Goal: Information Seeking & Learning: Learn about a topic

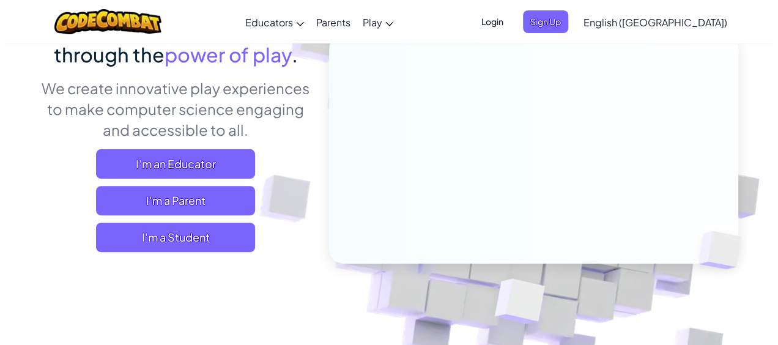
scroll to position [139, 0]
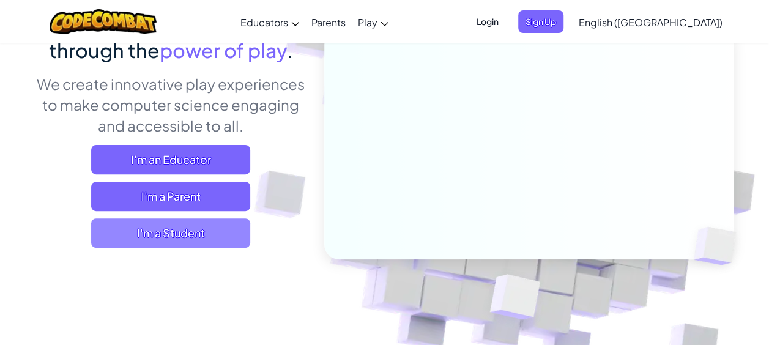
click at [215, 246] on span "I'm a Student" at bounding box center [170, 232] width 159 height 29
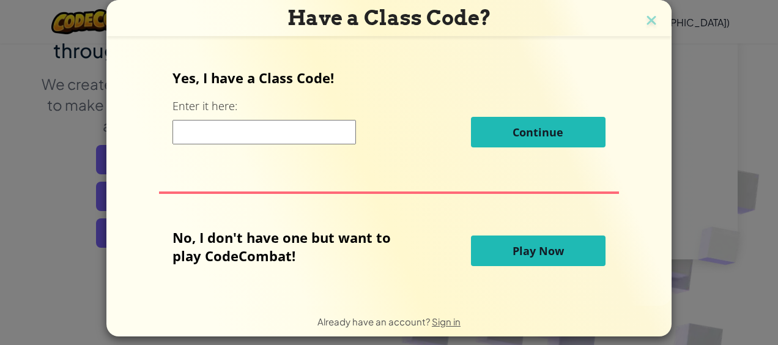
click at [521, 236] on button "Play Now" at bounding box center [538, 251] width 135 height 31
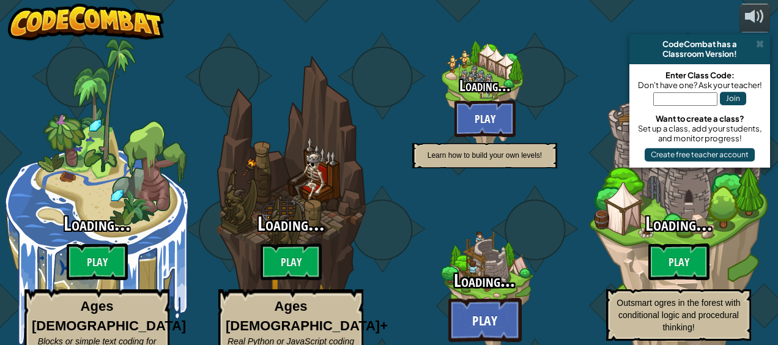
click at [514, 271] on h3 "Loading..." at bounding box center [484, 281] width 233 height 20
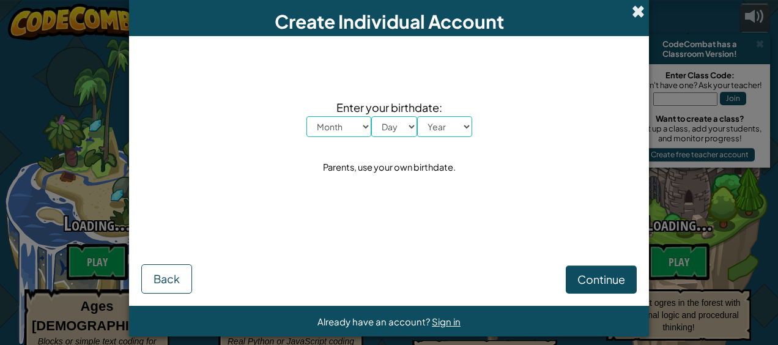
click at [635, 16] on span at bounding box center [638, 11] width 13 height 13
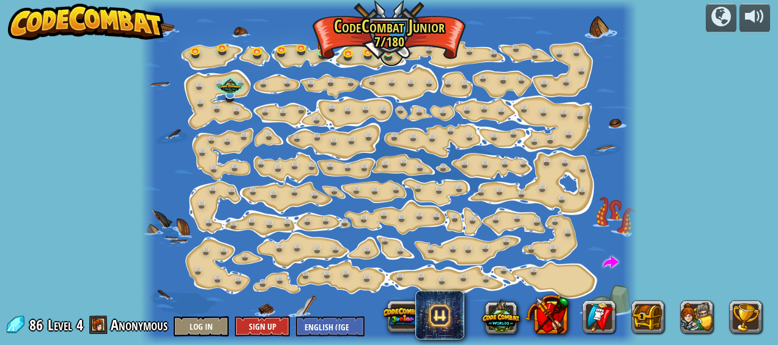
click at [389, 60] on link at bounding box center [391, 54] width 24 height 24
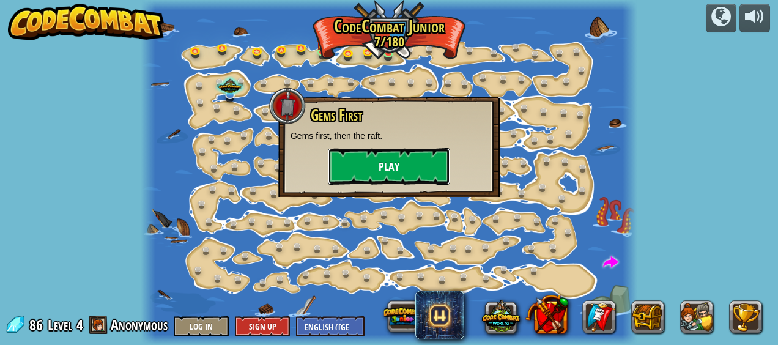
click at [442, 175] on button "Play" at bounding box center [389, 166] width 122 height 37
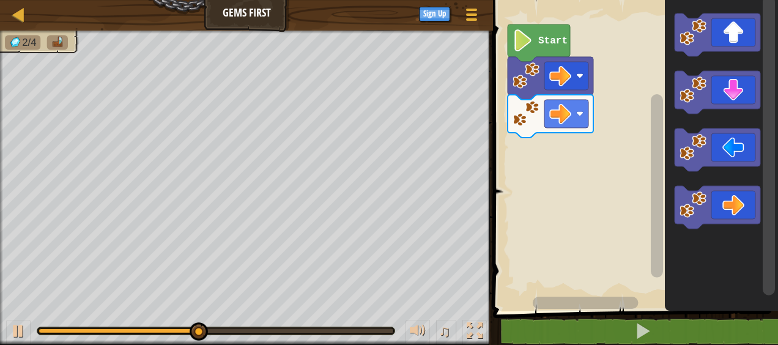
click at [579, 114] on image "Blockly Workspace" at bounding box center [580, 113] width 7 height 7
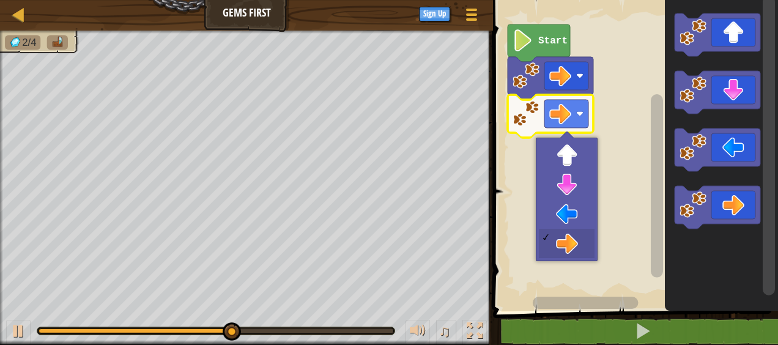
click at [618, 121] on rect "Blockly Workspace" at bounding box center [634, 152] width 289 height 317
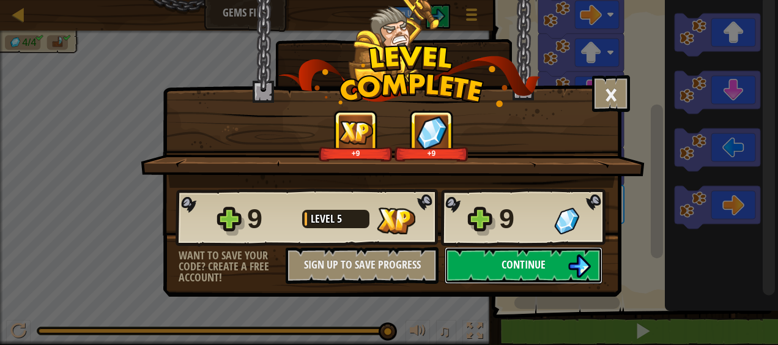
click at [508, 256] on button "Continue" at bounding box center [524, 265] width 158 height 37
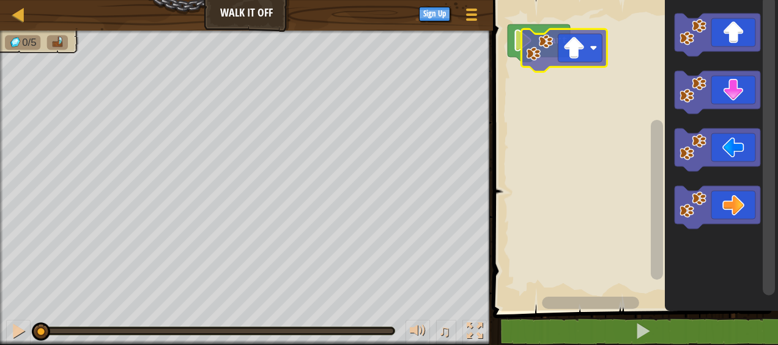
click at [579, 101] on div "Start" at bounding box center [634, 152] width 289 height 317
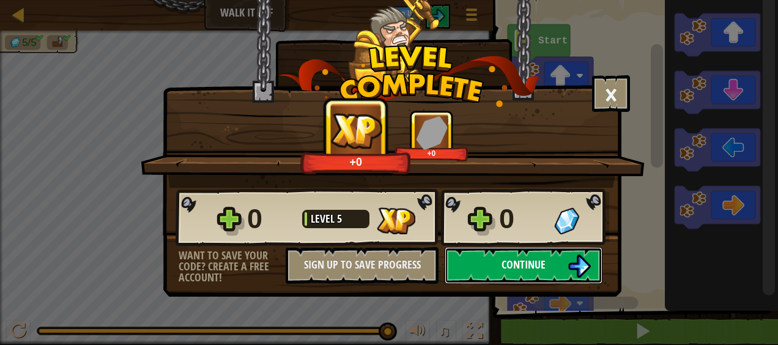
click at [500, 274] on button "Continue" at bounding box center [524, 265] width 158 height 37
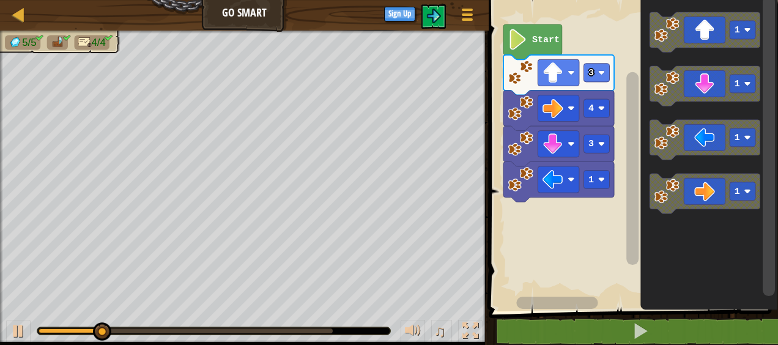
click at [603, 141] on image "Blockly Workspace" at bounding box center [601, 144] width 7 height 7
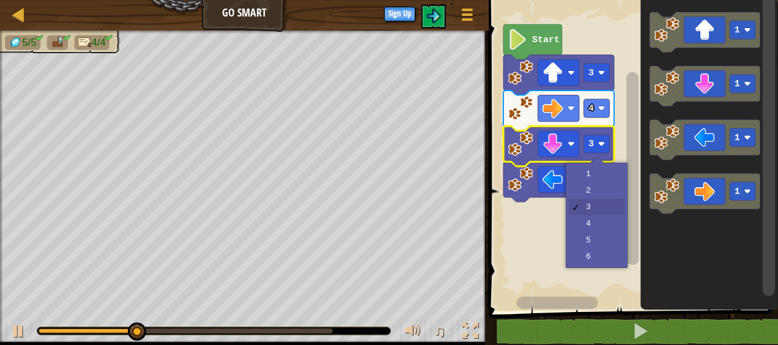
click at [623, 38] on rect "Blockly Workspace" at bounding box center [631, 152] width 293 height 317
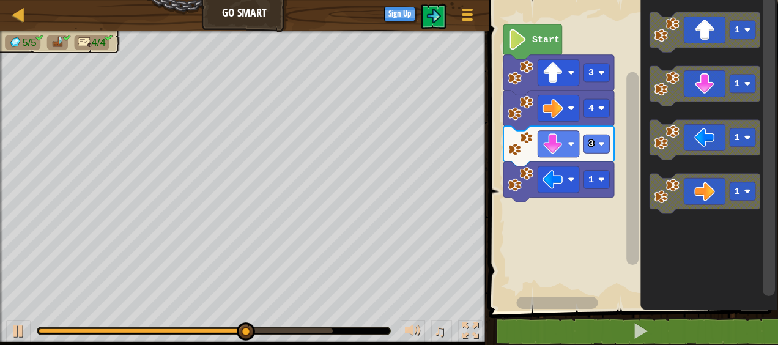
click at [603, 180] on image "Blockly Workspace" at bounding box center [601, 179] width 7 height 7
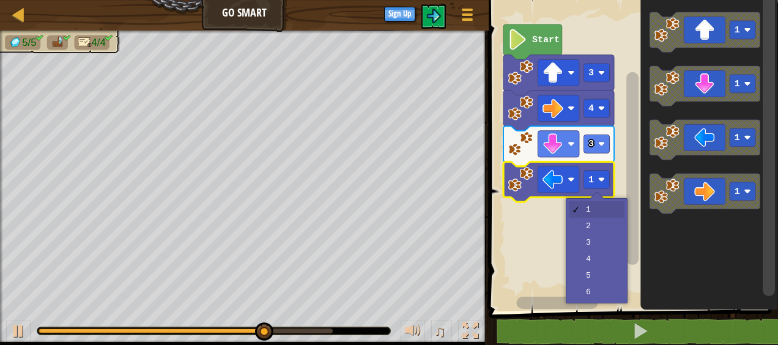
click at [609, 221] on rect "Blockly Workspace" at bounding box center [631, 152] width 293 height 317
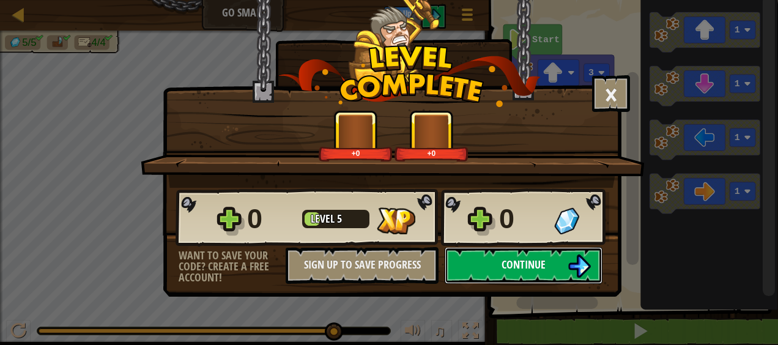
click at [572, 247] on button "Continue" at bounding box center [524, 265] width 158 height 37
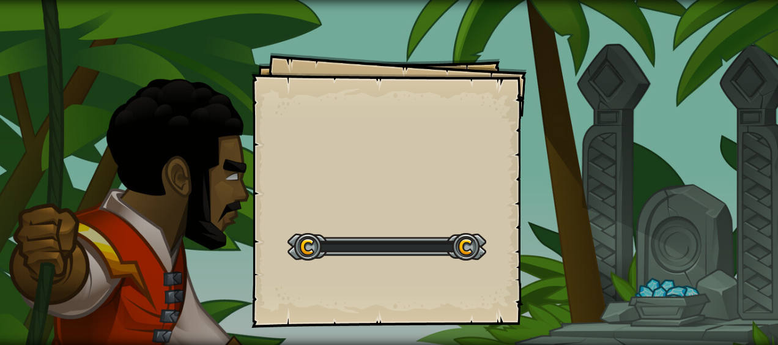
click at [586, 258] on div "Goals Start Level Error loading from server. Try refreshing the page. You'll ne…" at bounding box center [389, 172] width 778 height 345
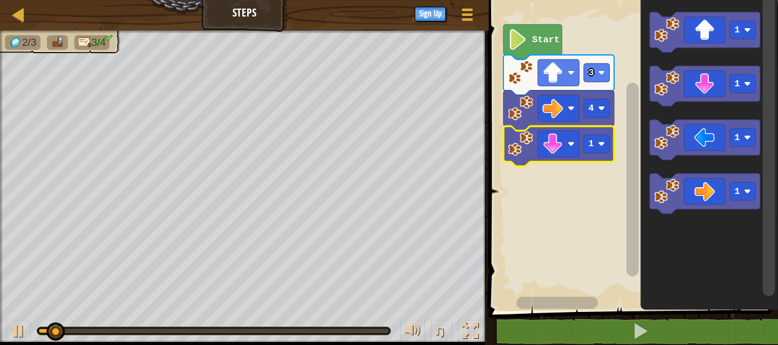
click at [601, 141] on image "Blockly Workspace" at bounding box center [601, 144] width 7 height 7
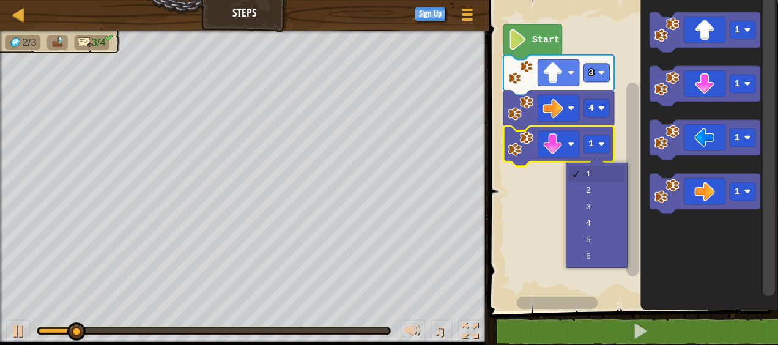
click at [599, 215] on rect "Blockly Workspace" at bounding box center [631, 152] width 293 height 317
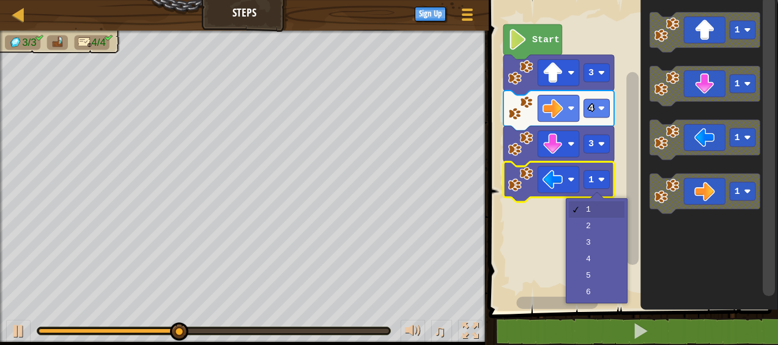
click at [601, 233] on rect "Blockly Workspace" at bounding box center [631, 152] width 293 height 317
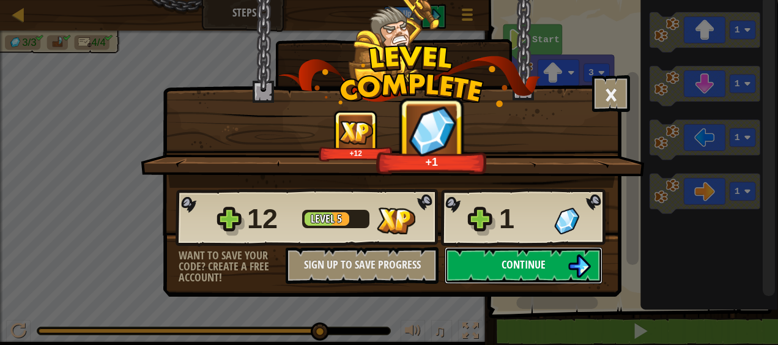
click at [480, 252] on button "Continue" at bounding box center [524, 265] width 158 height 37
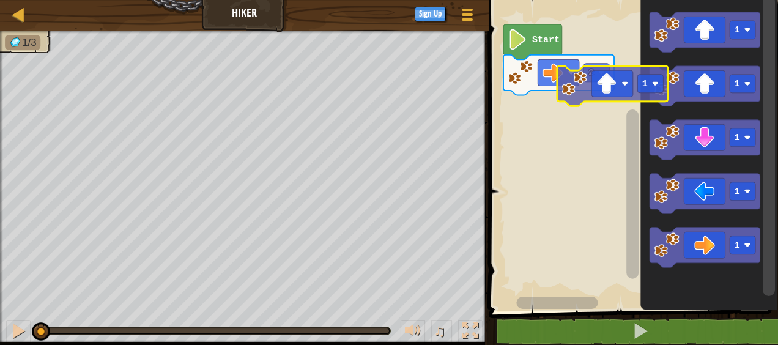
click at [529, 93] on div "2 Start 1 1 1 1 1 1" at bounding box center [631, 152] width 293 height 317
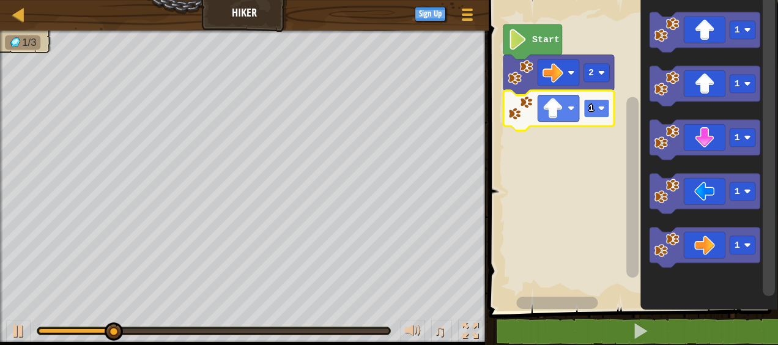
click at [598, 109] on rect "Blockly Workspace" at bounding box center [597, 108] width 26 height 18
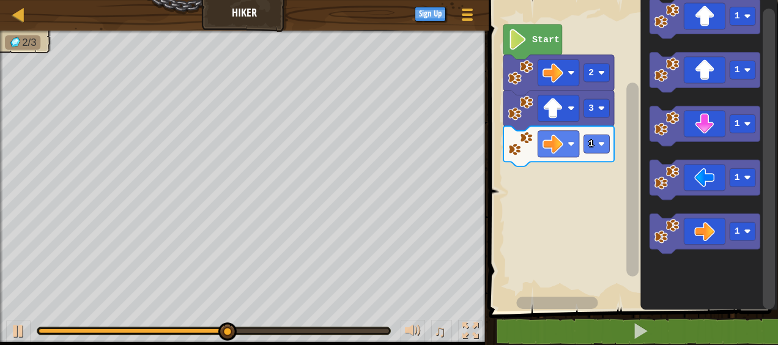
click at [592, 144] on text "1" at bounding box center [592, 143] width 6 height 11
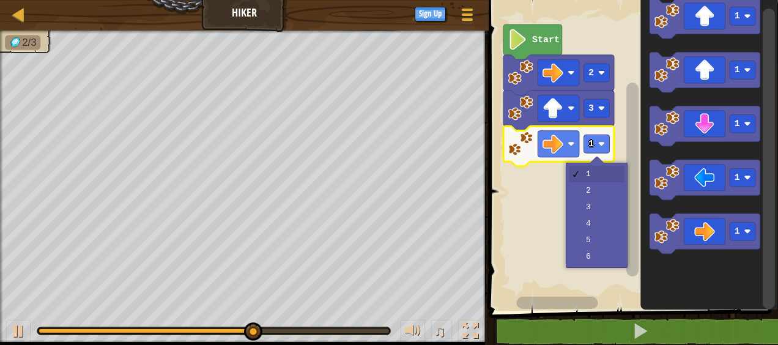
click at [600, 188] on rect "Blockly Workspace" at bounding box center [631, 152] width 293 height 317
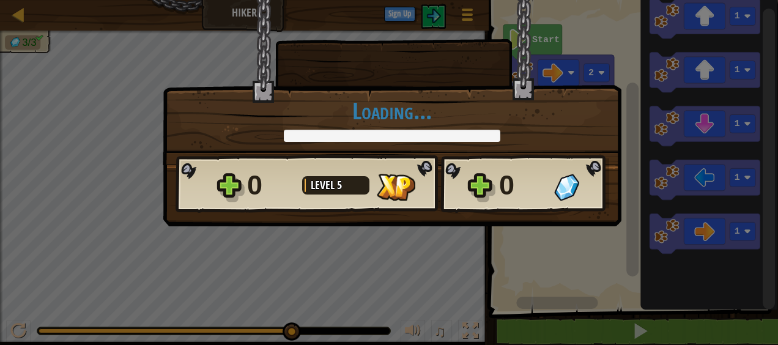
click at [715, 123] on div "× How fun was this level? Loading... Reticulating Splines... Loading... 0 Level…" at bounding box center [389, 172] width 778 height 345
click at [613, 62] on div "× How fun was this level? Loading... Reticulating Splines... Loading... 0 Level…" at bounding box center [392, 82] width 459 height 166
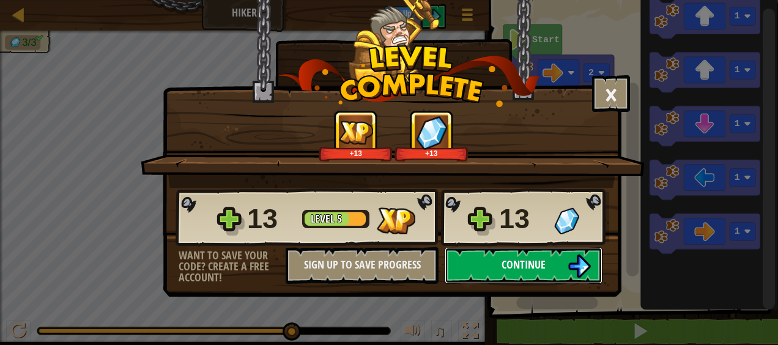
click at [548, 263] on button "Continue" at bounding box center [524, 265] width 158 height 37
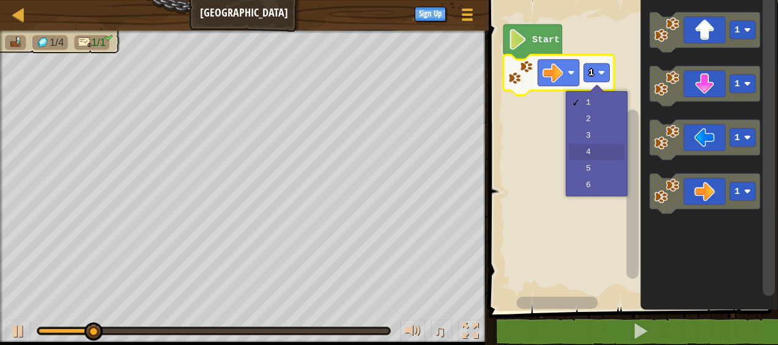
click at [622, 148] on rect "Blockly Workspace" at bounding box center [631, 152] width 293 height 317
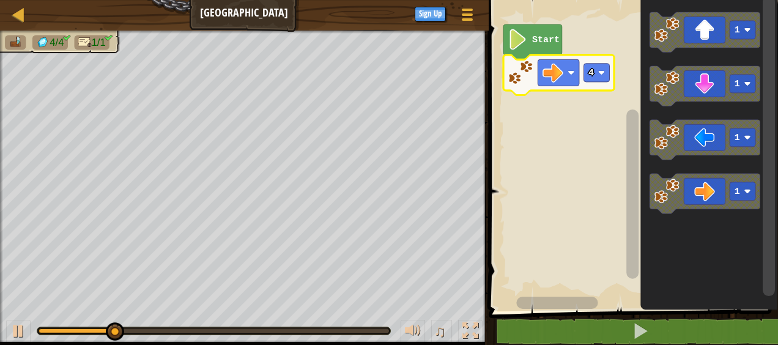
click at [628, 110] on rect "Blockly Workspace" at bounding box center [633, 195] width 12 height 170
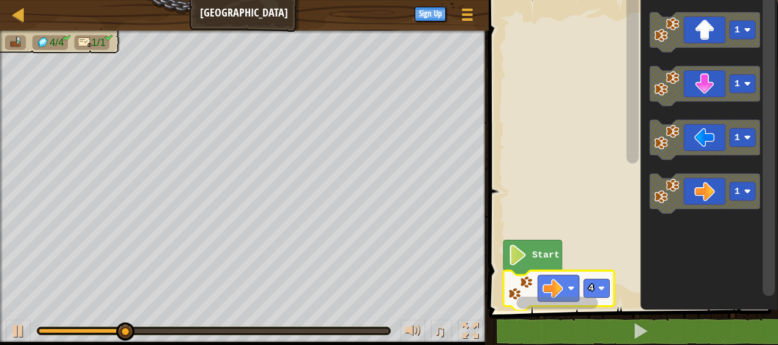
click at [625, 101] on rect "Blockly Workspace" at bounding box center [632, 144] width 15 height 301
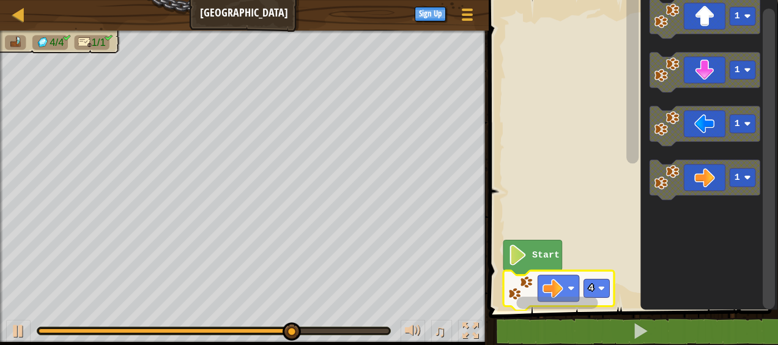
click at [609, 292] on rect "Blockly Workspace" at bounding box center [597, 288] width 26 height 18
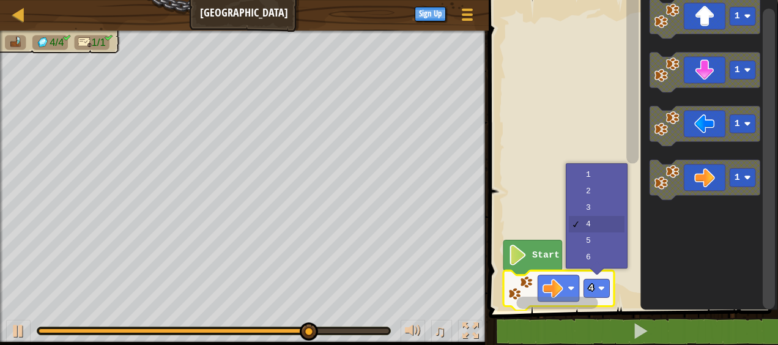
click at [624, 252] on rect "Blockly Workspace" at bounding box center [631, 152] width 293 height 317
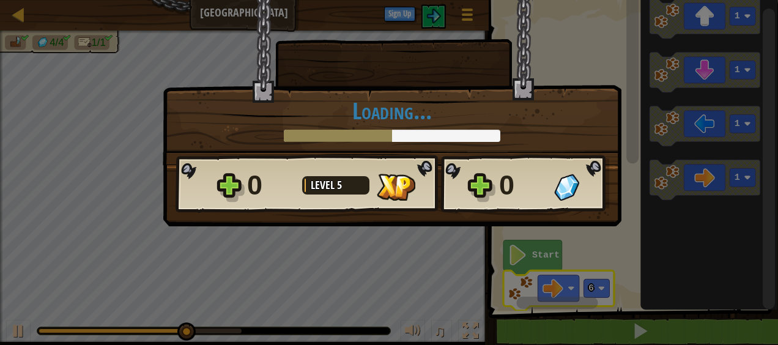
click at [599, 285] on div "× How fun was this level? Loading... Reticulating Splines... Loading... 0 Level…" at bounding box center [389, 172] width 778 height 345
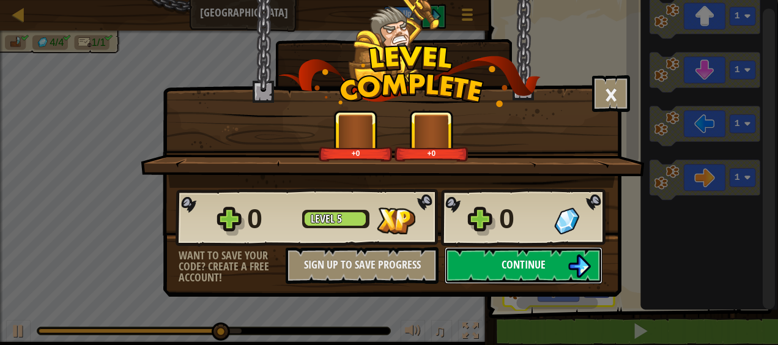
click at [570, 266] on img at bounding box center [579, 266] width 23 height 23
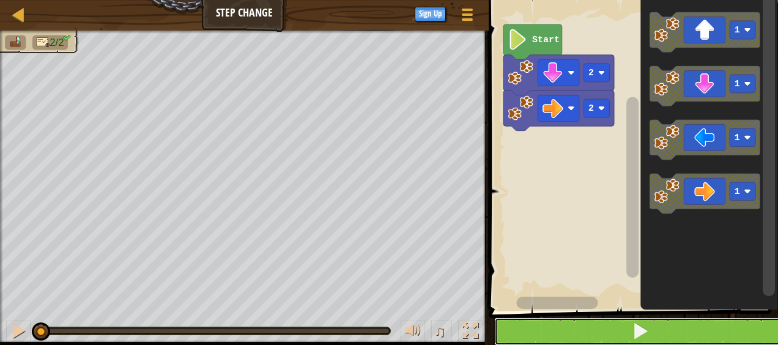
click at [689, 342] on button at bounding box center [641, 332] width 293 height 28
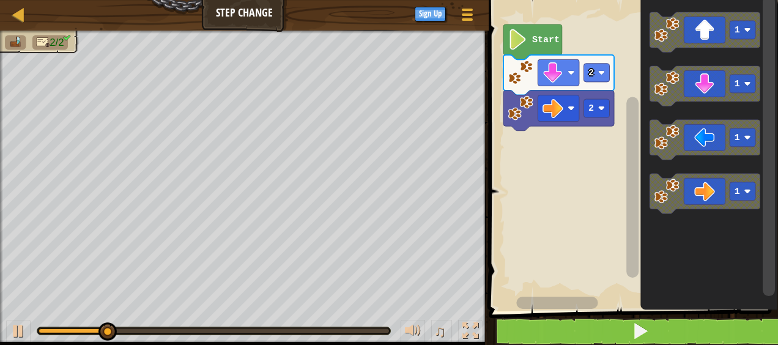
click at [597, 99] on rect "Blockly Workspace" at bounding box center [597, 108] width 26 height 18
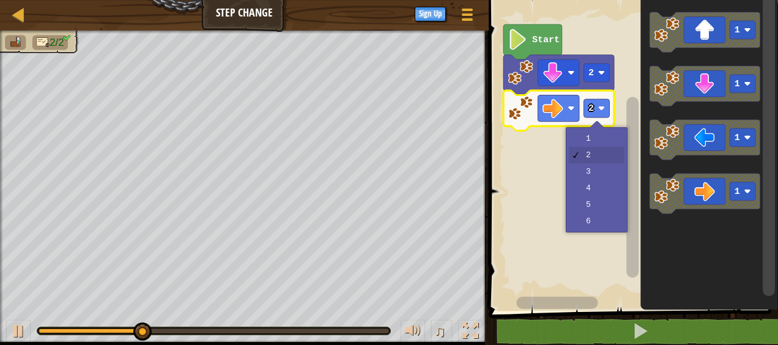
click at [608, 197] on rect "Blockly Workspace" at bounding box center [631, 152] width 293 height 317
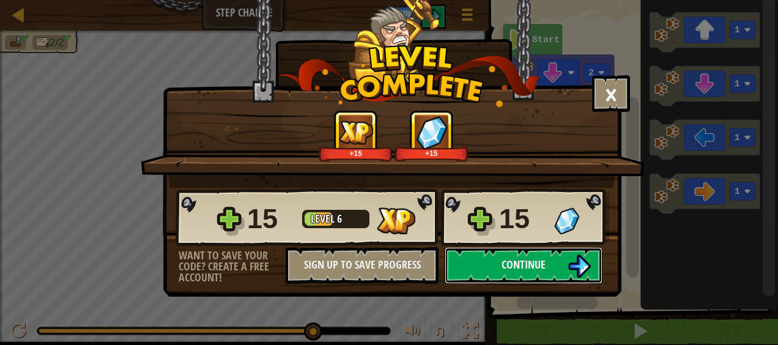
click at [550, 282] on button "Continue" at bounding box center [524, 265] width 158 height 37
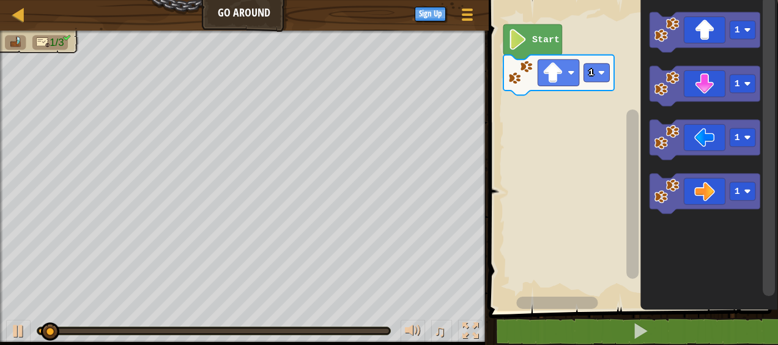
click at [586, 67] on rect "Blockly Workspace" at bounding box center [597, 73] width 26 height 18
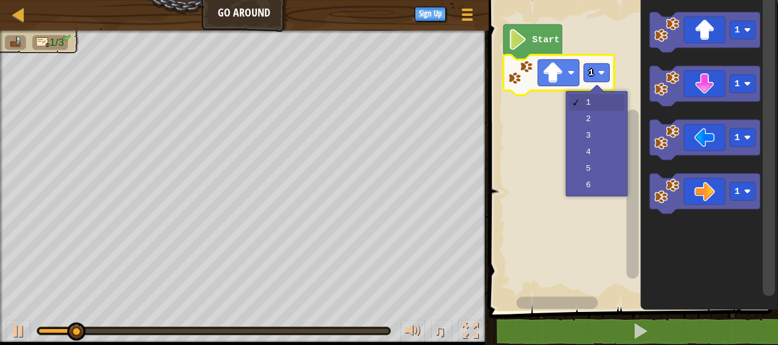
click at [610, 118] on rect "Blockly Workspace" at bounding box center [631, 152] width 293 height 317
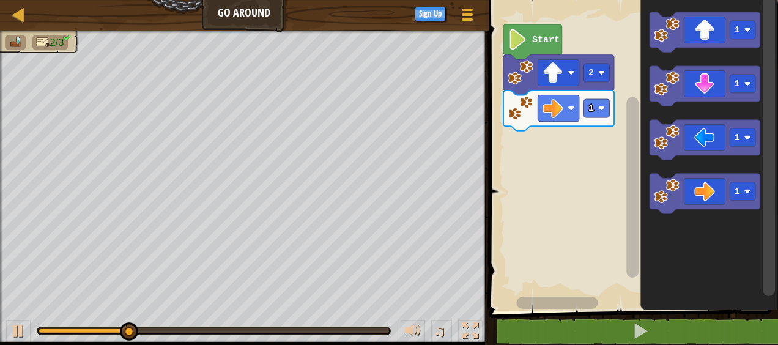
click at [594, 108] on rect "Blockly Workspace" at bounding box center [597, 108] width 26 height 18
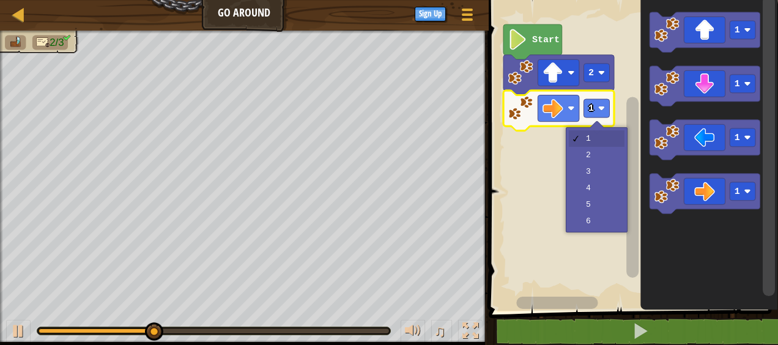
click at [611, 176] on rect "Blockly Workspace" at bounding box center [631, 152] width 293 height 317
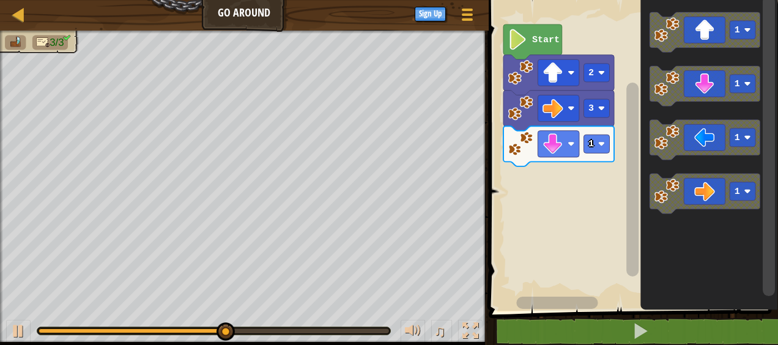
click at [600, 141] on image "Blockly Workspace" at bounding box center [601, 144] width 7 height 7
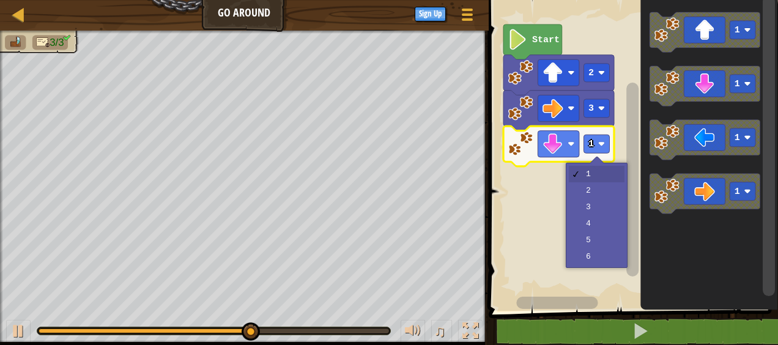
click at [605, 187] on rect "Blockly Workspace" at bounding box center [631, 152] width 293 height 317
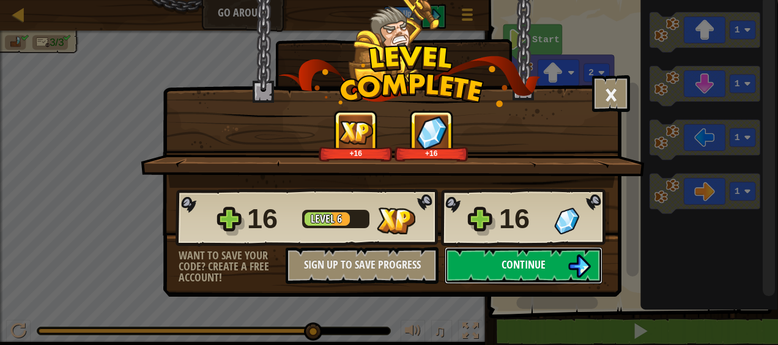
click at [592, 272] on button "Continue" at bounding box center [524, 265] width 158 height 37
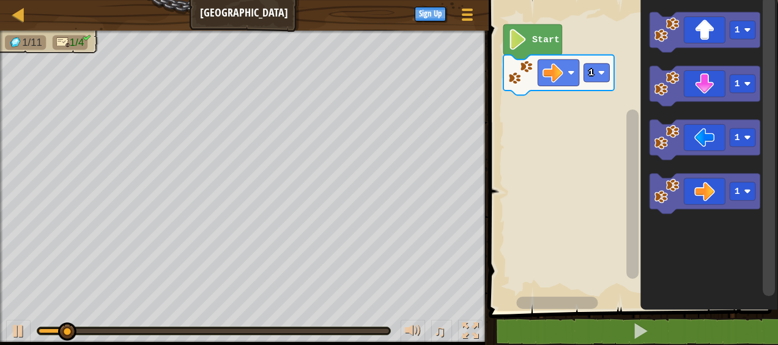
click at [581, 69] on icon "Blockly Workspace" at bounding box center [559, 75] width 111 height 40
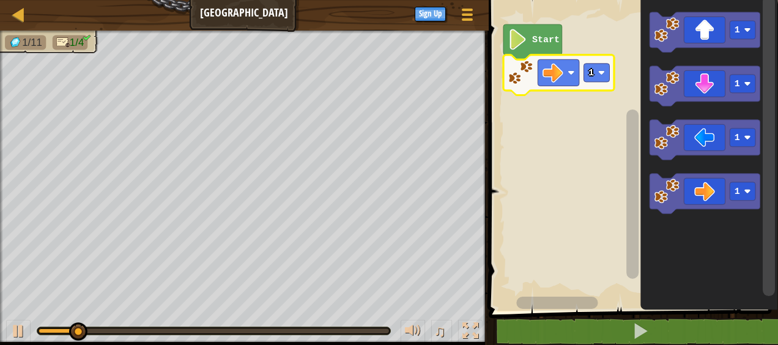
click at [600, 76] on rect "Blockly Workspace" at bounding box center [597, 73] width 26 height 18
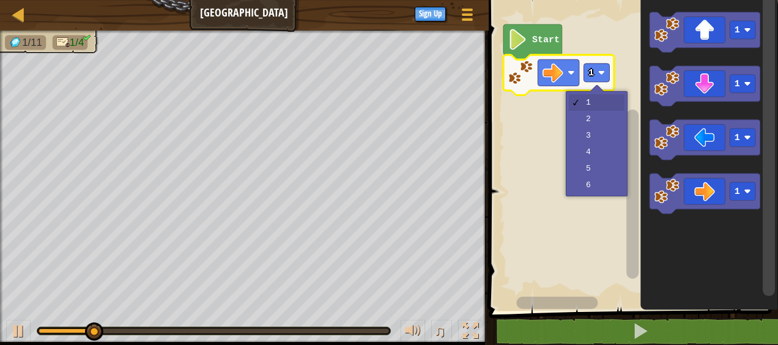
click at [601, 133] on rect "Blockly Workspace" at bounding box center [631, 152] width 293 height 317
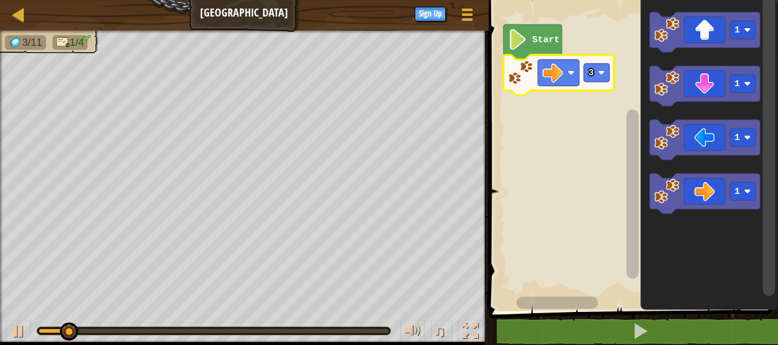
click at [0, 0] on div at bounding box center [0, 0] width 0 height 0
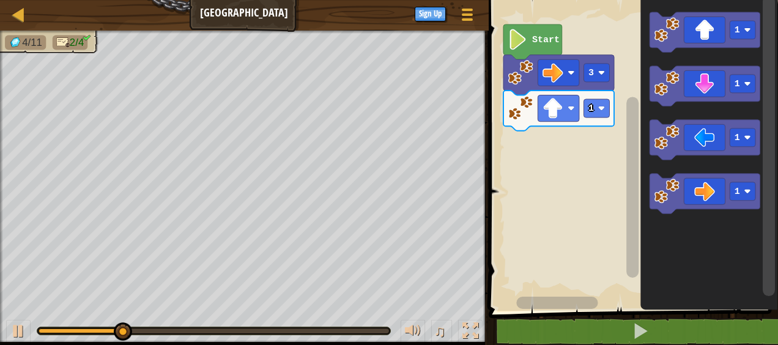
click at [597, 103] on rect "Blockly Workspace" at bounding box center [597, 108] width 26 height 18
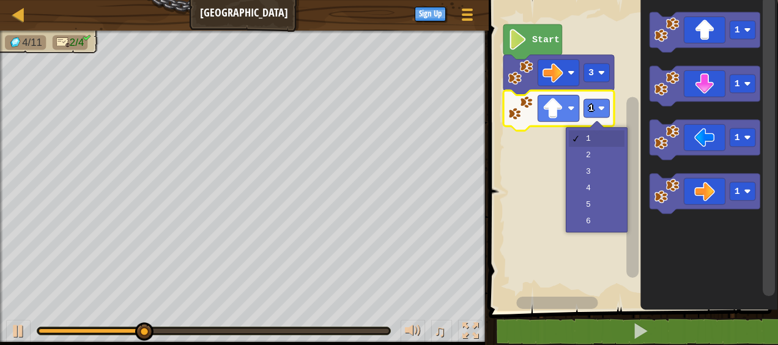
click at [602, 172] on rect "Blockly Workspace" at bounding box center [631, 152] width 293 height 317
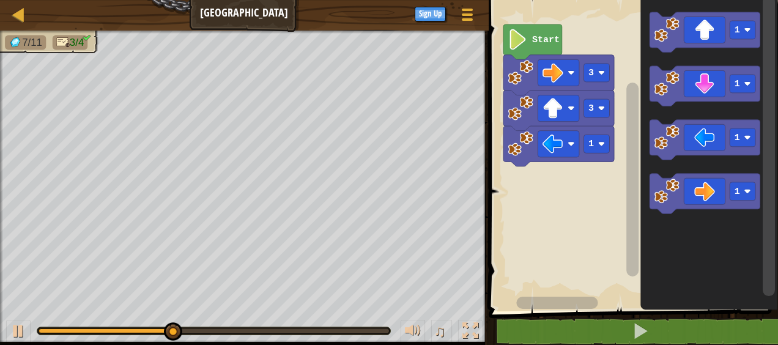
click at [602, 147] on rect "Blockly Workspace" at bounding box center [597, 144] width 26 height 18
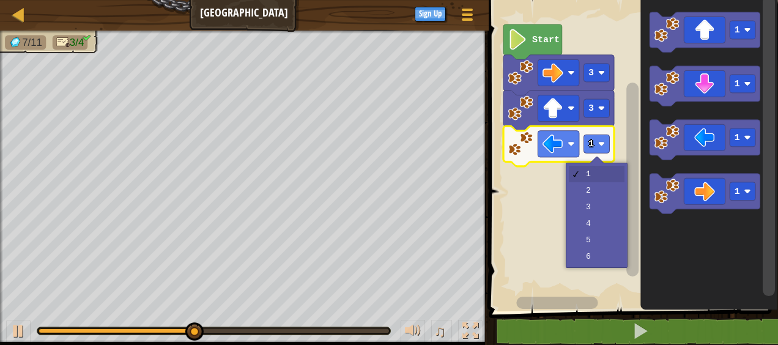
click at [607, 207] on rect "Blockly Workspace" at bounding box center [631, 152] width 293 height 317
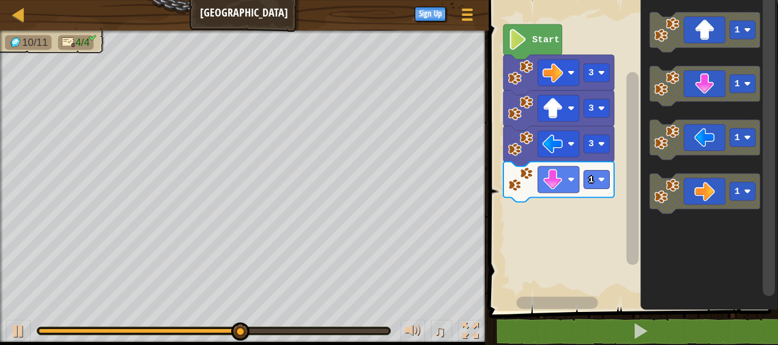
click at [599, 182] on image "Blockly Workspace" at bounding box center [601, 179] width 7 height 7
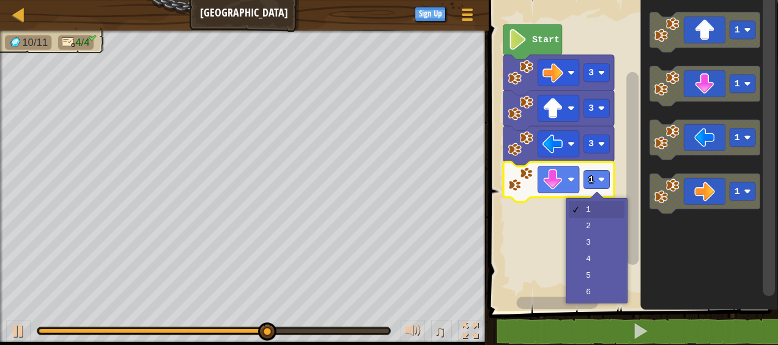
click at [613, 241] on rect "Blockly Workspace" at bounding box center [631, 152] width 293 height 317
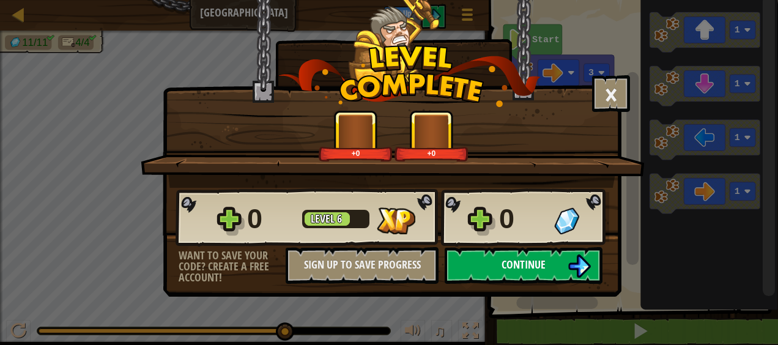
click at [581, 256] on img at bounding box center [579, 266] width 23 height 23
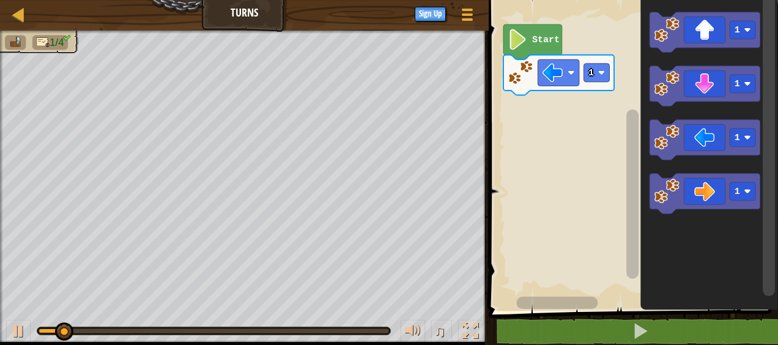
click at [590, 73] on text "1" at bounding box center [592, 72] width 6 height 11
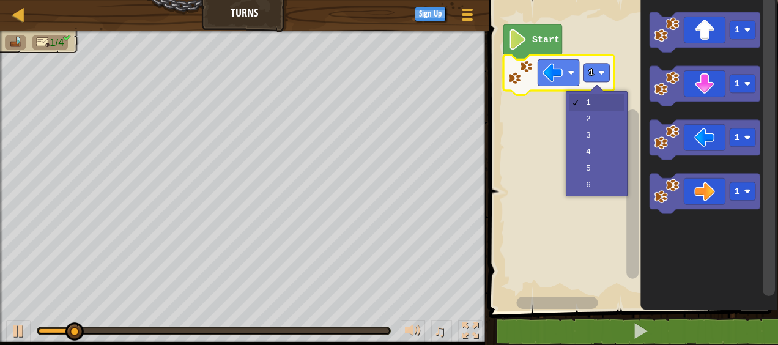
click at [602, 123] on rect "Blockly Workspace" at bounding box center [631, 152] width 293 height 317
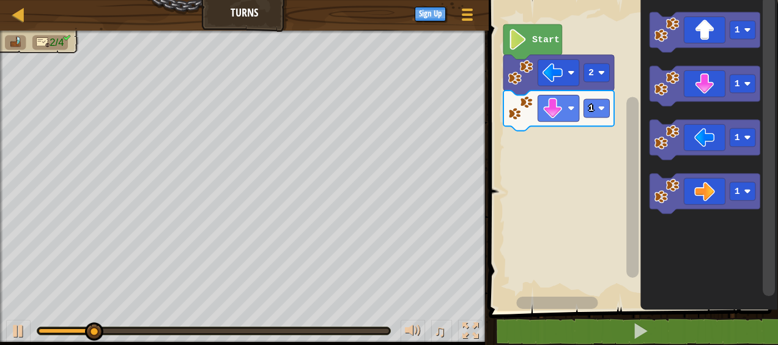
click at [589, 110] on text "1" at bounding box center [592, 108] width 6 height 11
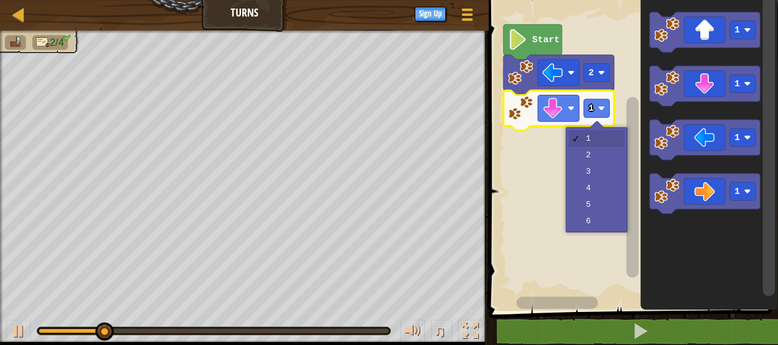
click at [605, 154] on rect "Blockly Workspace" at bounding box center [631, 152] width 293 height 317
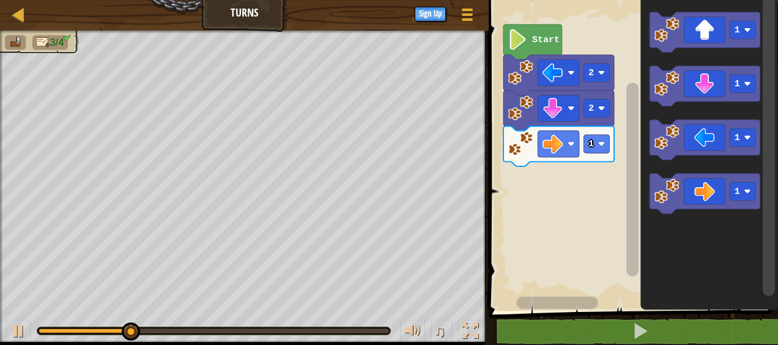
click at [594, 143] on rect "Blockly Workspace" at bounding box center [597, 144] width 26 height 18
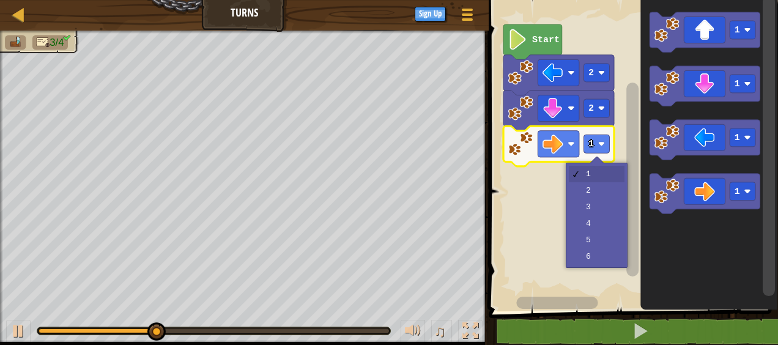
click at [608, 224] on rect "Blockly Workspace" at bounding box center [631, 152] width 293 height 317
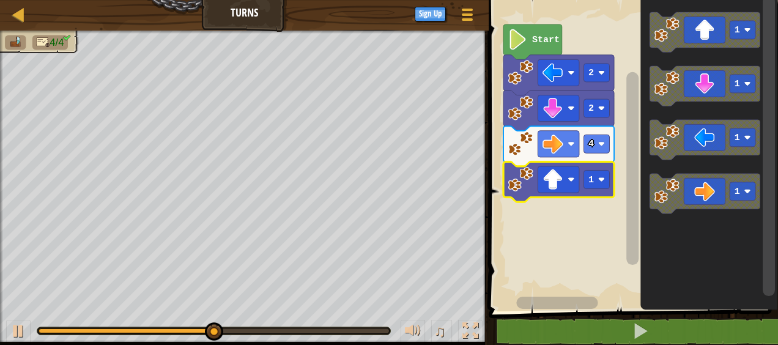
click at [0, 0] on div at bounding box center [0, 0] width 0 height 0
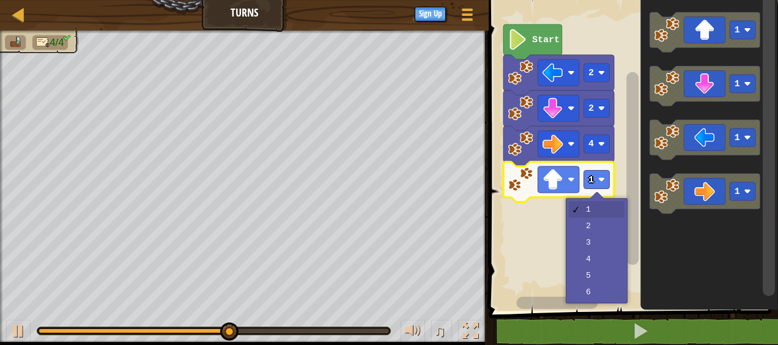
click at [608, 224] on rect "Blockly Workspace" at bounding box center [631, 152] width 293 height 317
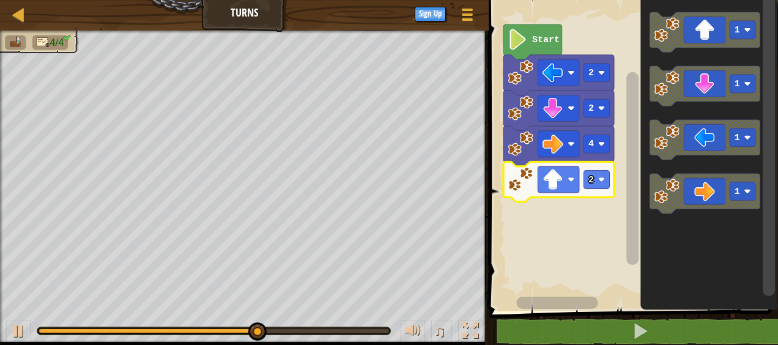
click at [594, 181] on rect "Blockly Workspace" at bounding box center [597, 179] width 26 height 18
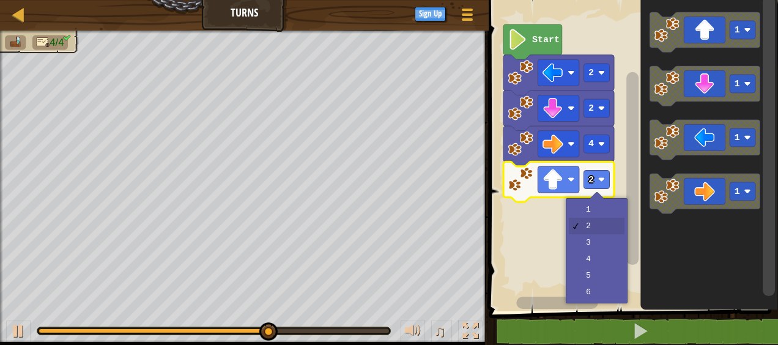
click at [603, 244] on rect "Blockly Workspace" at bounding box center [631, 152] width 293 height 317
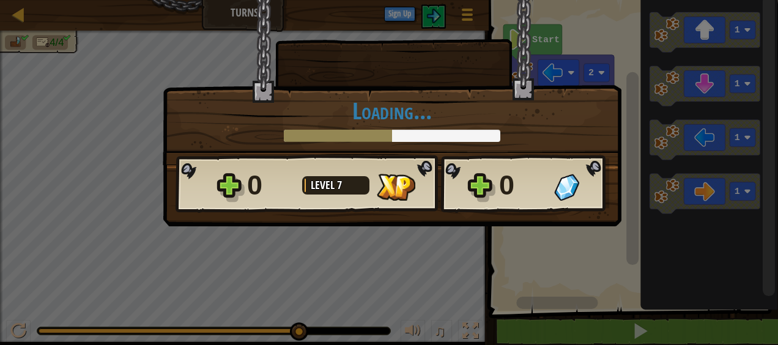
click at [676, 326] on div "× How fun was this level? Loading... Reticulating Splines... Loading... 0 Level…" at bounding box center [389, 172] width 778 height 345
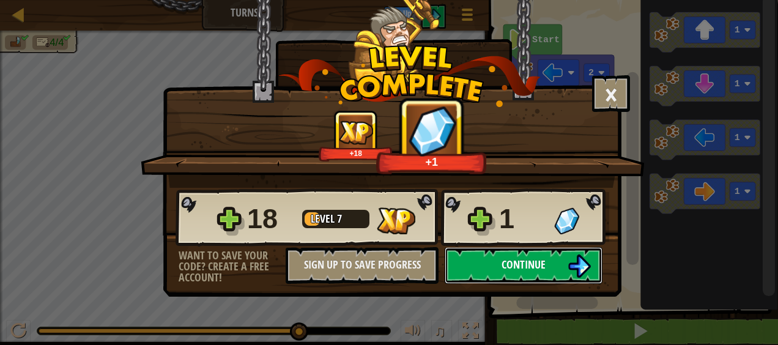
click at [592, 275] on button "Continue" at bounding box center [524, 265] width 158 height 37
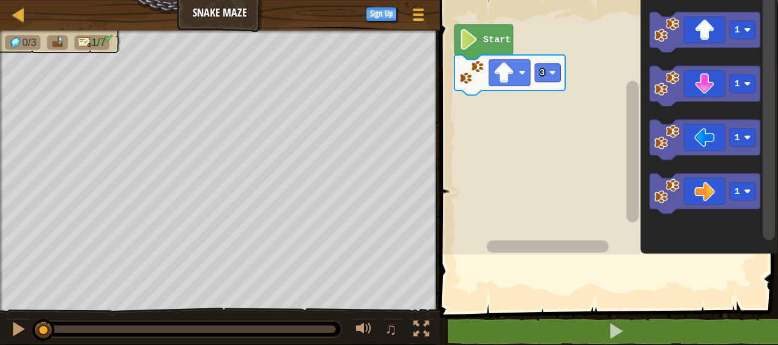
click at [654, 255] on div "3 Start 1 1 1 1" at bounding box center [607, 124] width 342 height 261
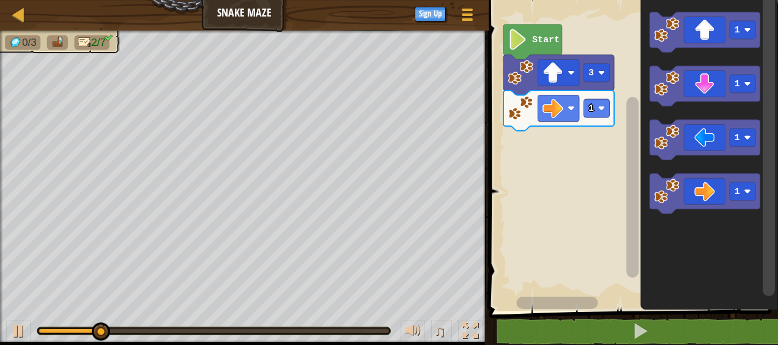
click at [600, 120] on icon "Blockly Workspace" at bounding box center [559, 111] width 111 height 40
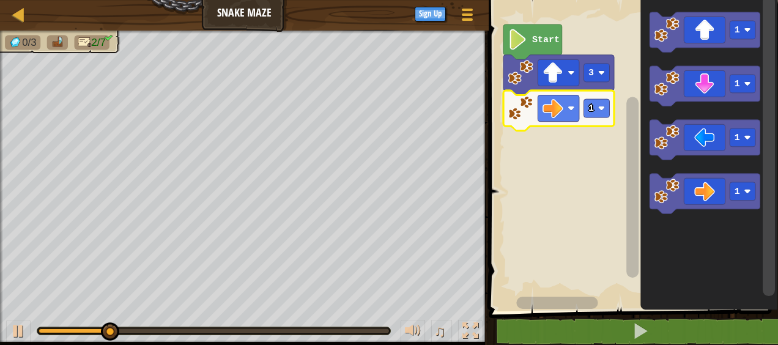
click at [603, 106] on image "Blockly Workspace" at bounding box center [601, 108] width 7 height 7
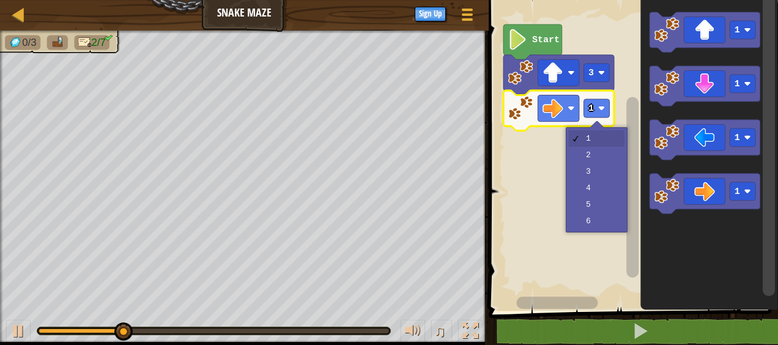
click at [611, 157] on rect "Blockly Workspace" at bounding box center [631, 152] width 293 height 317
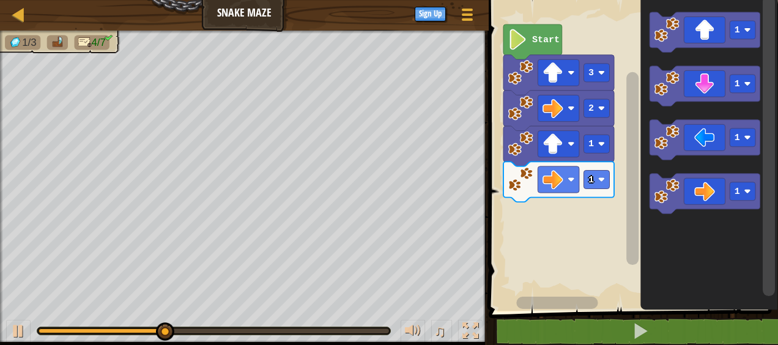
click at [604, 182] on image "Blockly Workspace" at bounding box center [601, 179] width 7 height 7
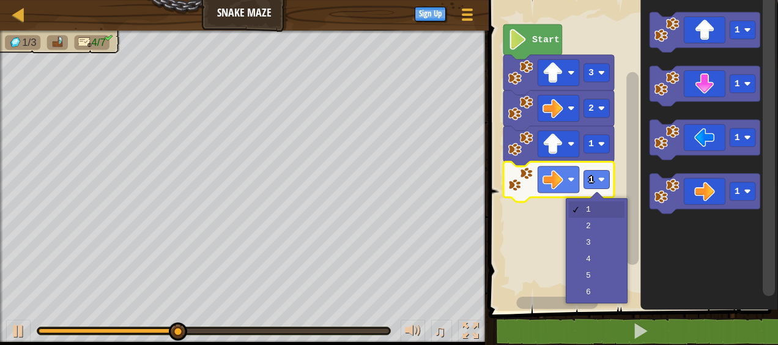
click at [600, 220] on rect "Blockly Workspace" at bounding box center [631, 152] width 293 height 317
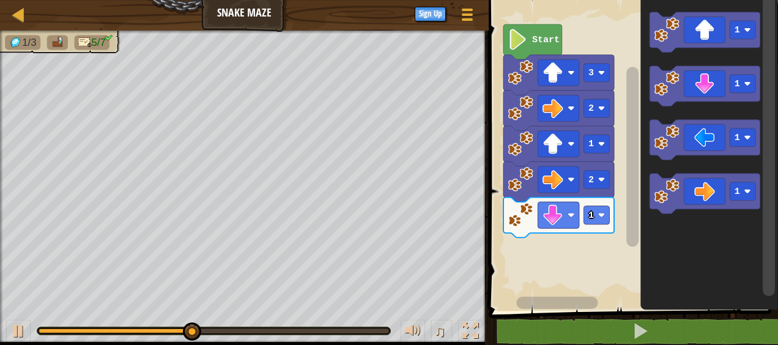
click at [0, 0] on div at bounding box center [0, 0] width 0 height 0
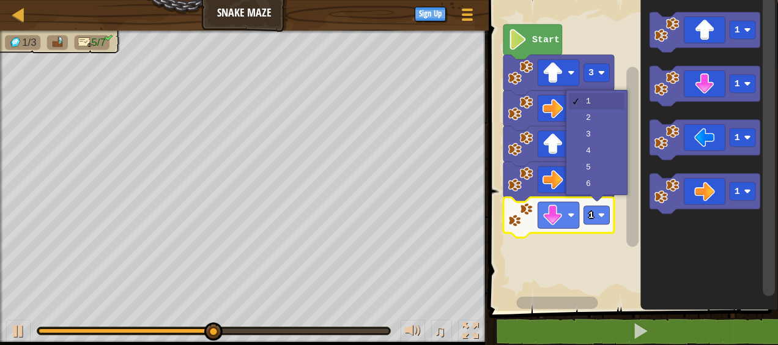
click at [608, 122] on icon "Blockly Workspace" at bounding box center [559, 111] width 111 height 40
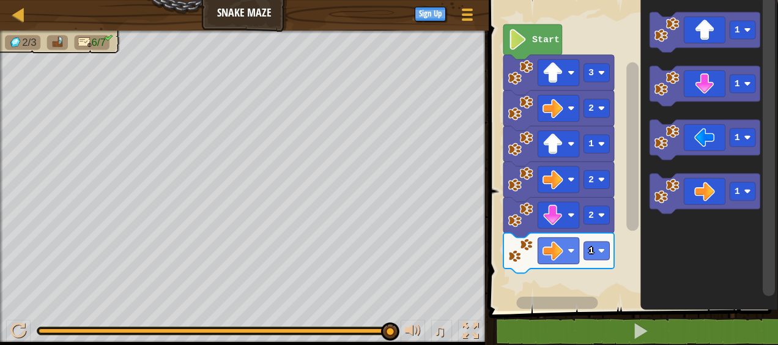
click at [616, 244] on rect "Blockly Workspace" at bounding box center [631, 152] width 293 height 317
click at [602, 251] on image "Blockly Workspace" at bounding box center [601, 250] width 7 height 7
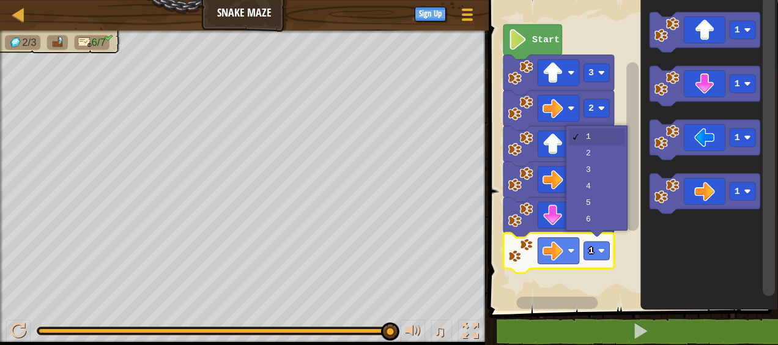
click at [605, 155] on icon "Blockly Workspace" at bounding box center [559, 146] width 111 height 40
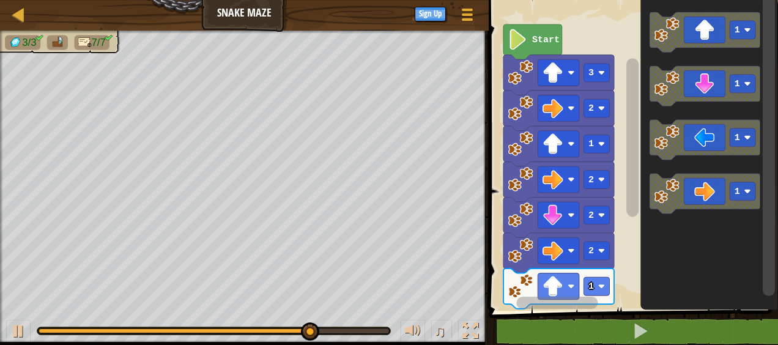
click at [596, 283] on rect "Blockly Workspace" at bounding box center [597, 286] width 26 height 18
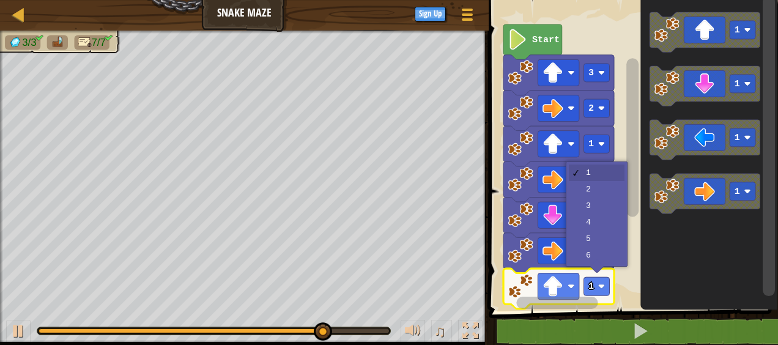
click at [599, 204] on icon "Blockly Workspace" at bounding box center [559, 218] width 111 height 40
